Goal: Task Accomplishment & Management: Manage account settings

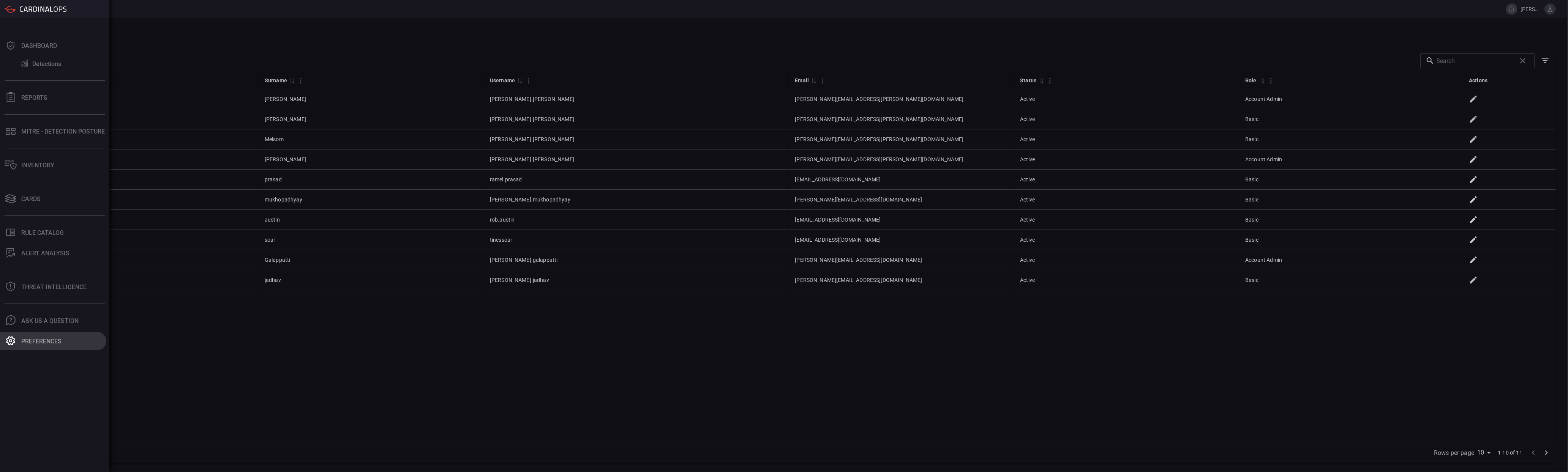
click at [17, 340] on button "Preferences" at bounding box center [53, 340] width 107 height 18
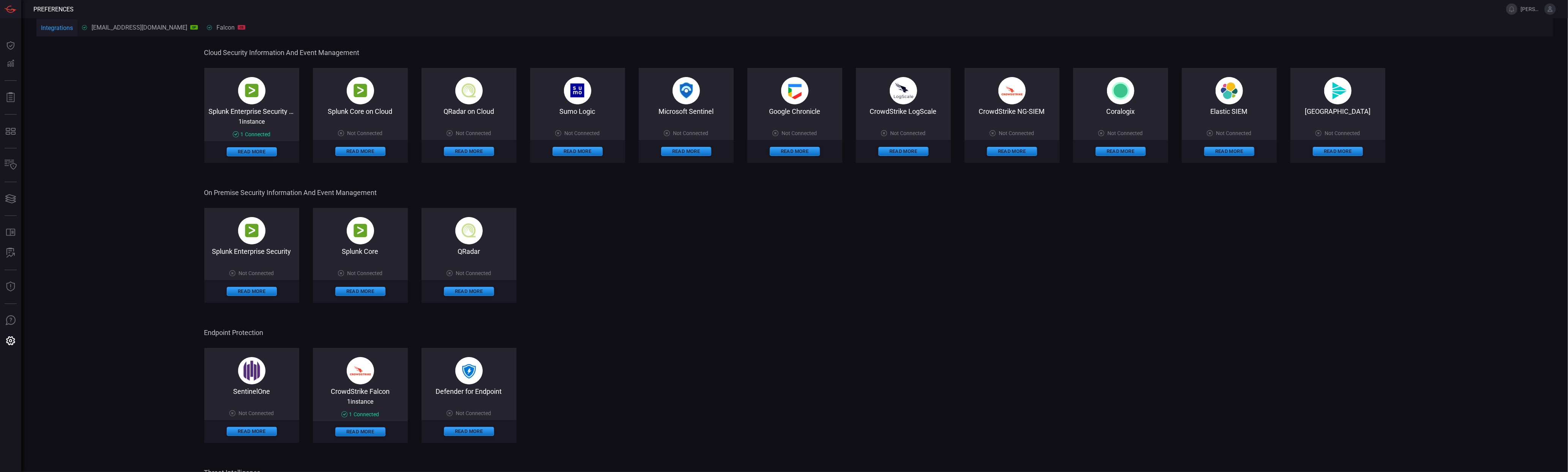
click at [666, 266] on div "Splunk Enterprise Security Not Connected Read More Splunk Core Not Connected Re…" at bounding box center [795, 255] width 1181 height 95
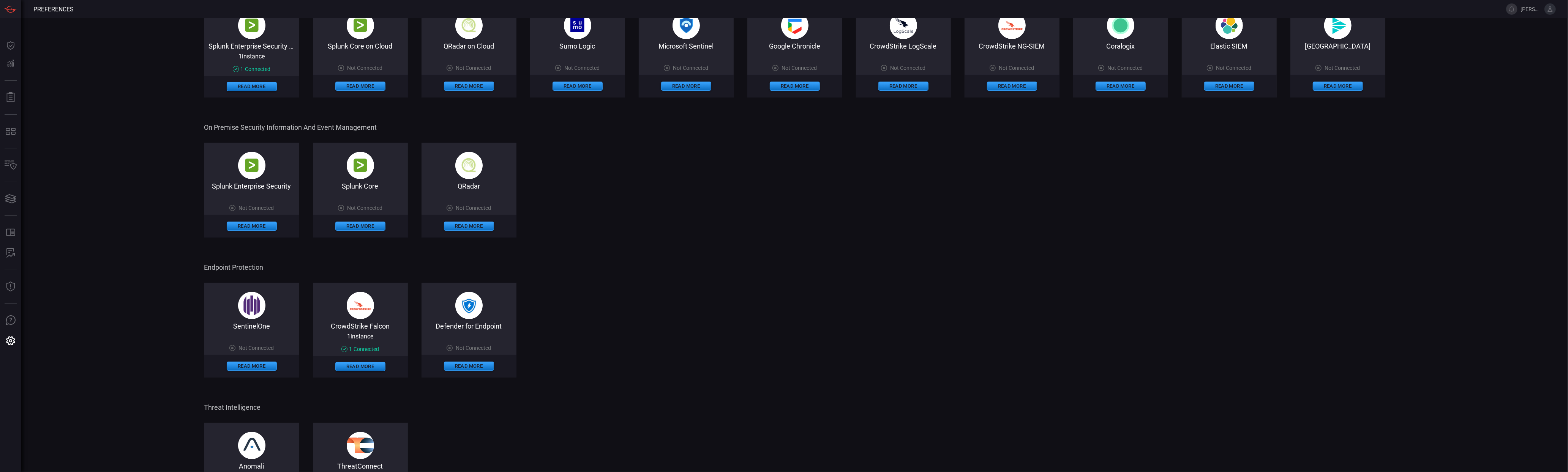
scroll to position [122, 0]
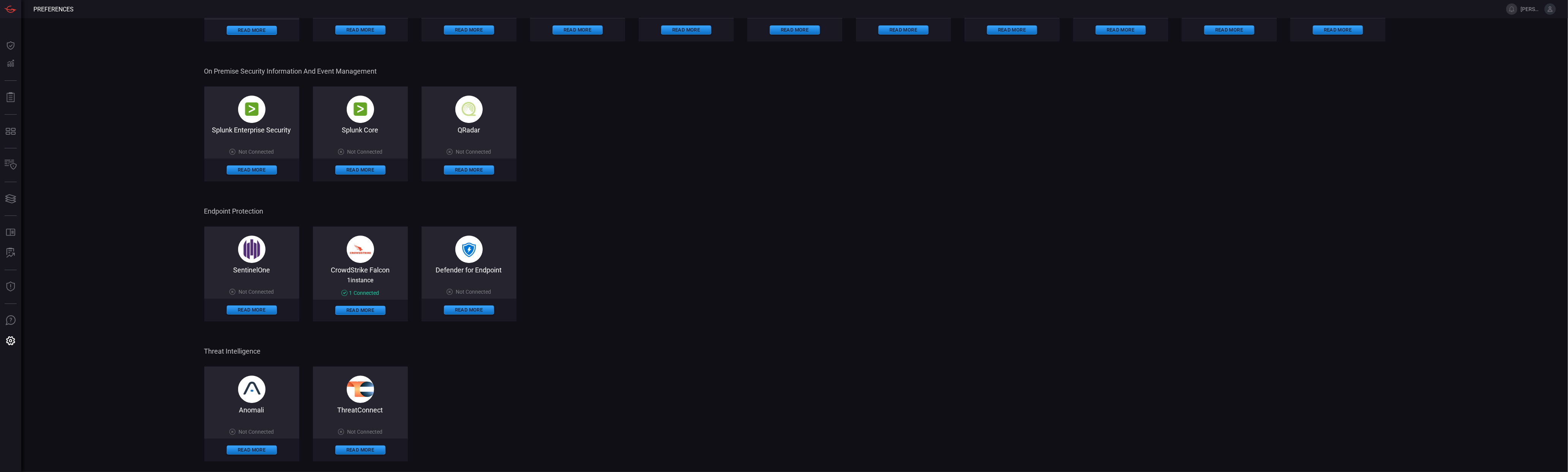
click at [1042, 234] on div "SentinelOne Not Connected Read More CrowdStrike Falcon 1 instance 1 Connected R…" at bounding box center [795, 273] width 1181 height 95
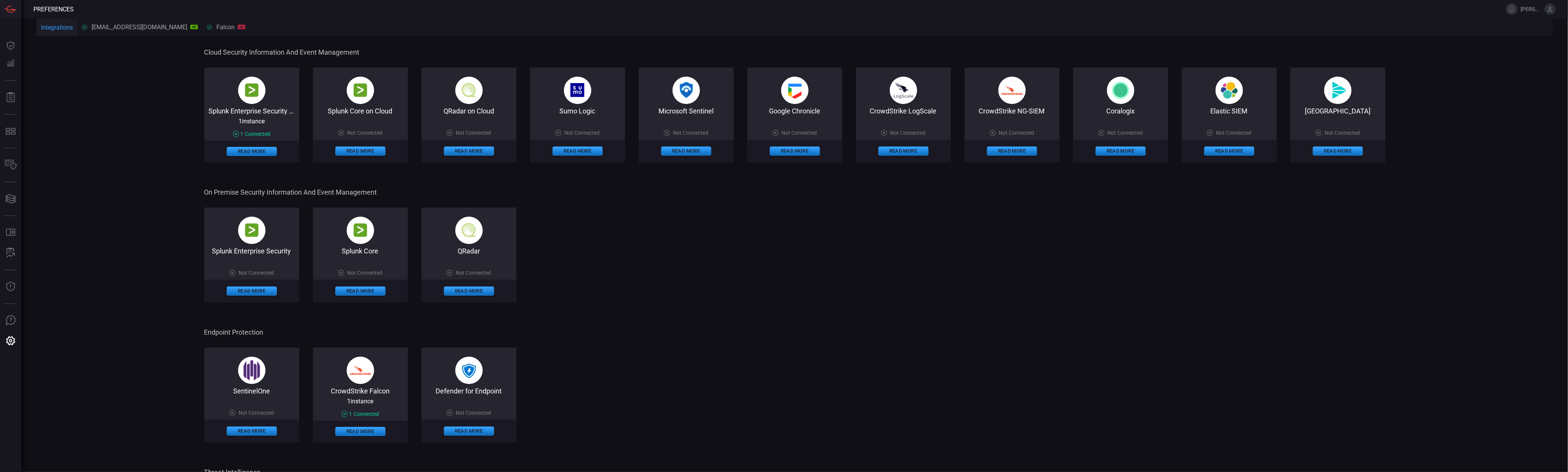
scroll to position [0, 0]
click at [579, 355] on div "SentinelOne Not Connected Read More CrowdStrike Falcon 1 instance 1 Connected R…" at bounding box center [795, 395] width 1181 height 95
click at [154, 121] on div "Cloud Security Information and Event Management Splunk Enterprise Security on C…" at bounding box center [795, 315] width 1516 height 556
click at [207, 27] on div "Falcon CS CrowdStrike Falcon" at bounding box center [226, 27] width 38 height 7
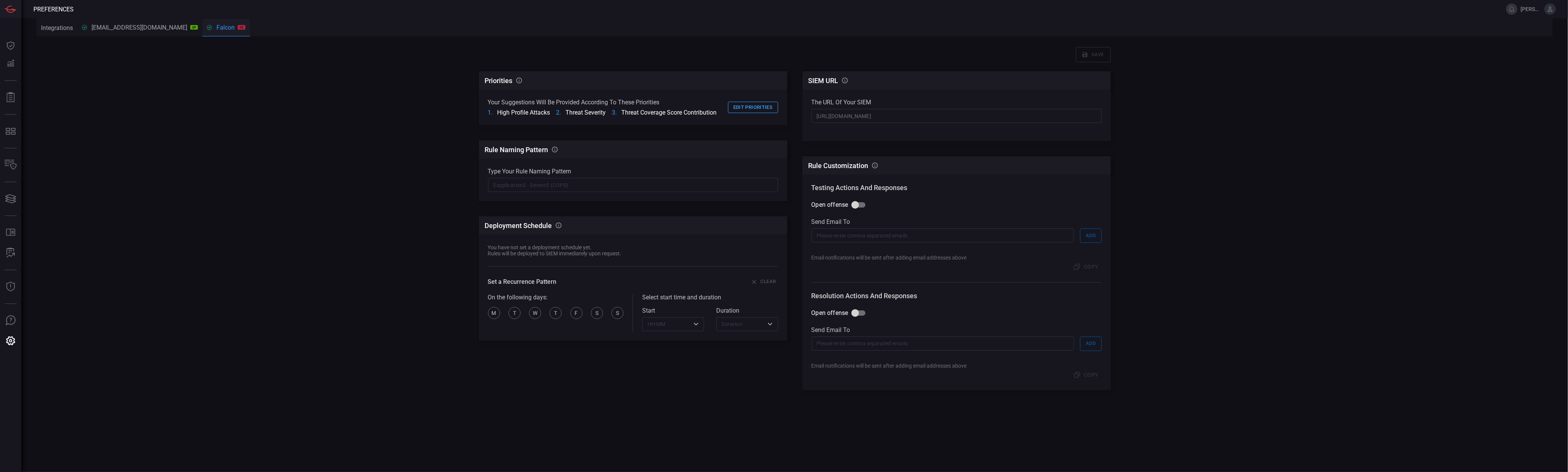
click at [117, 24] on div "[EMAIL_ADDRESS][DOMAIN_NAME] SP" at bounding box center [140, 27] width 116 height 7
